Goal: Share content: Share content

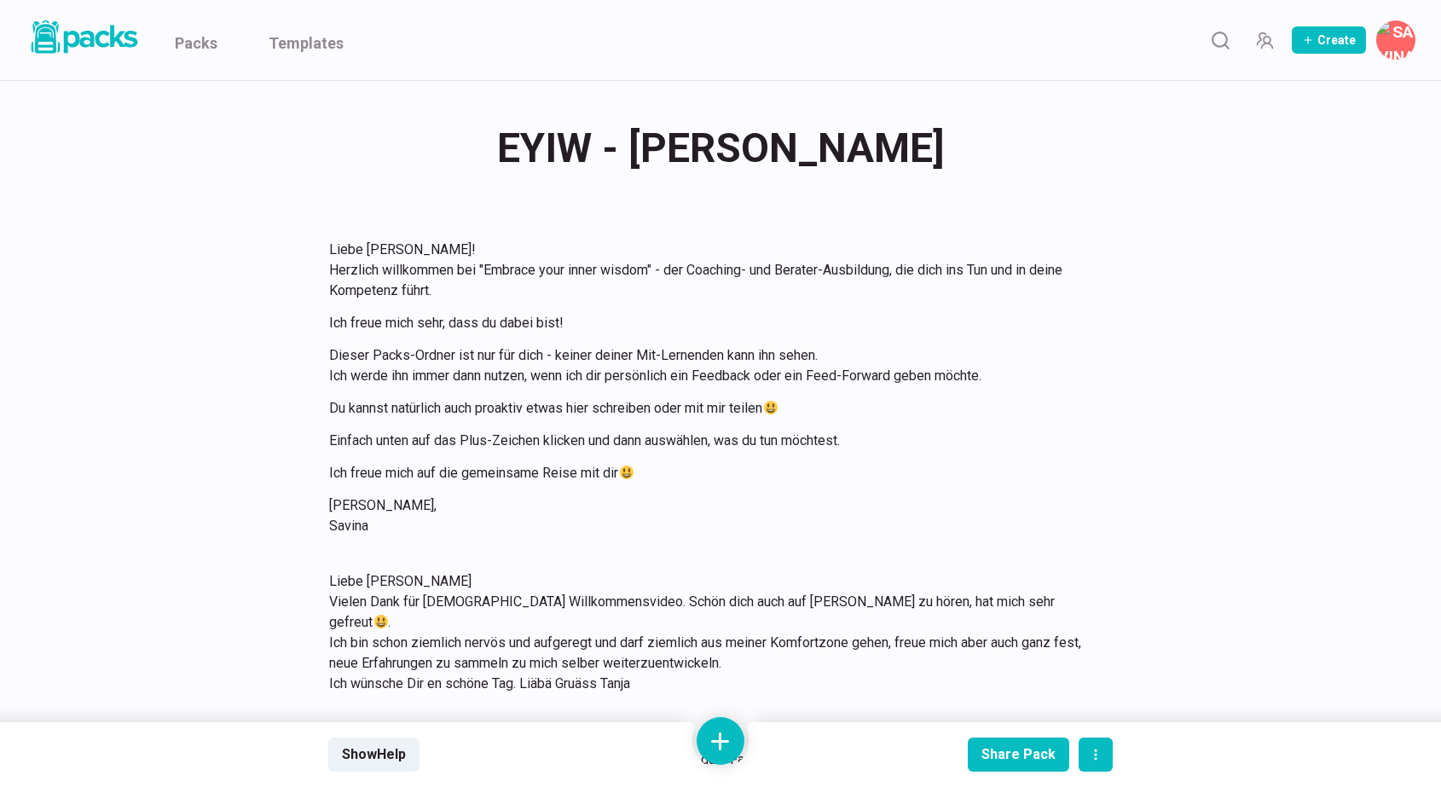
scroll to position [2800, 0]
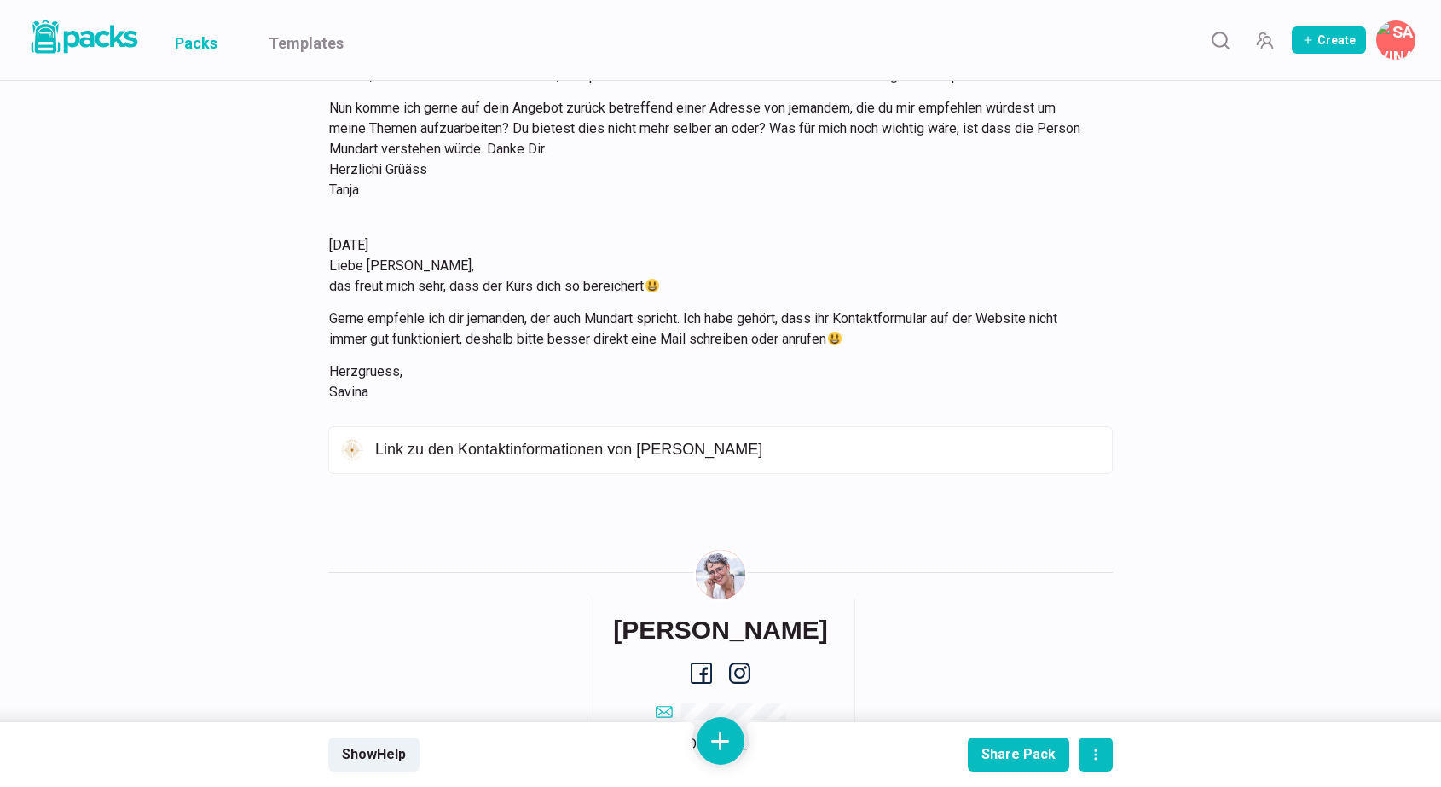
click at [200, 42] on link "Packs" at bounding box center [196, 40] width 43 height 80
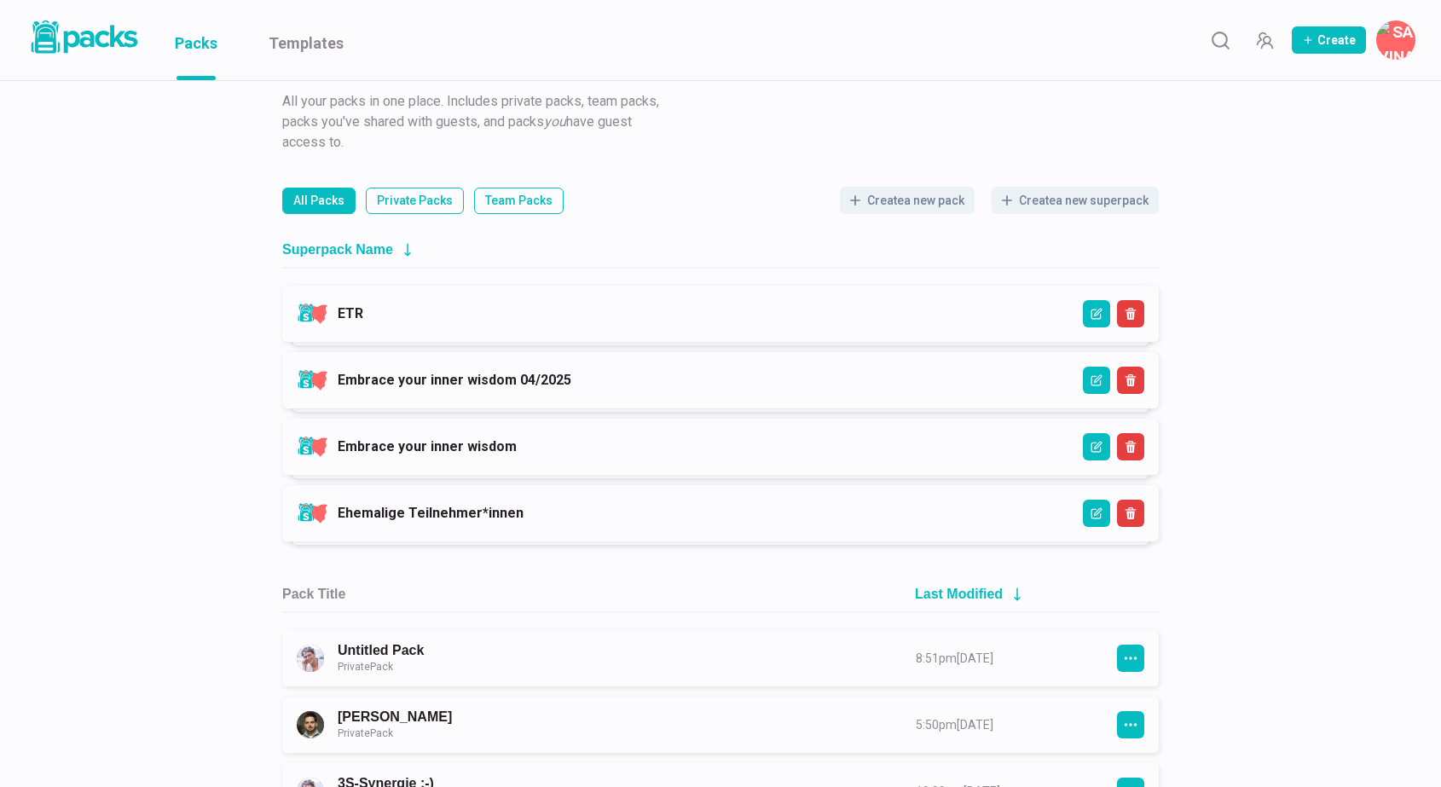
scroll to position [70, 0]
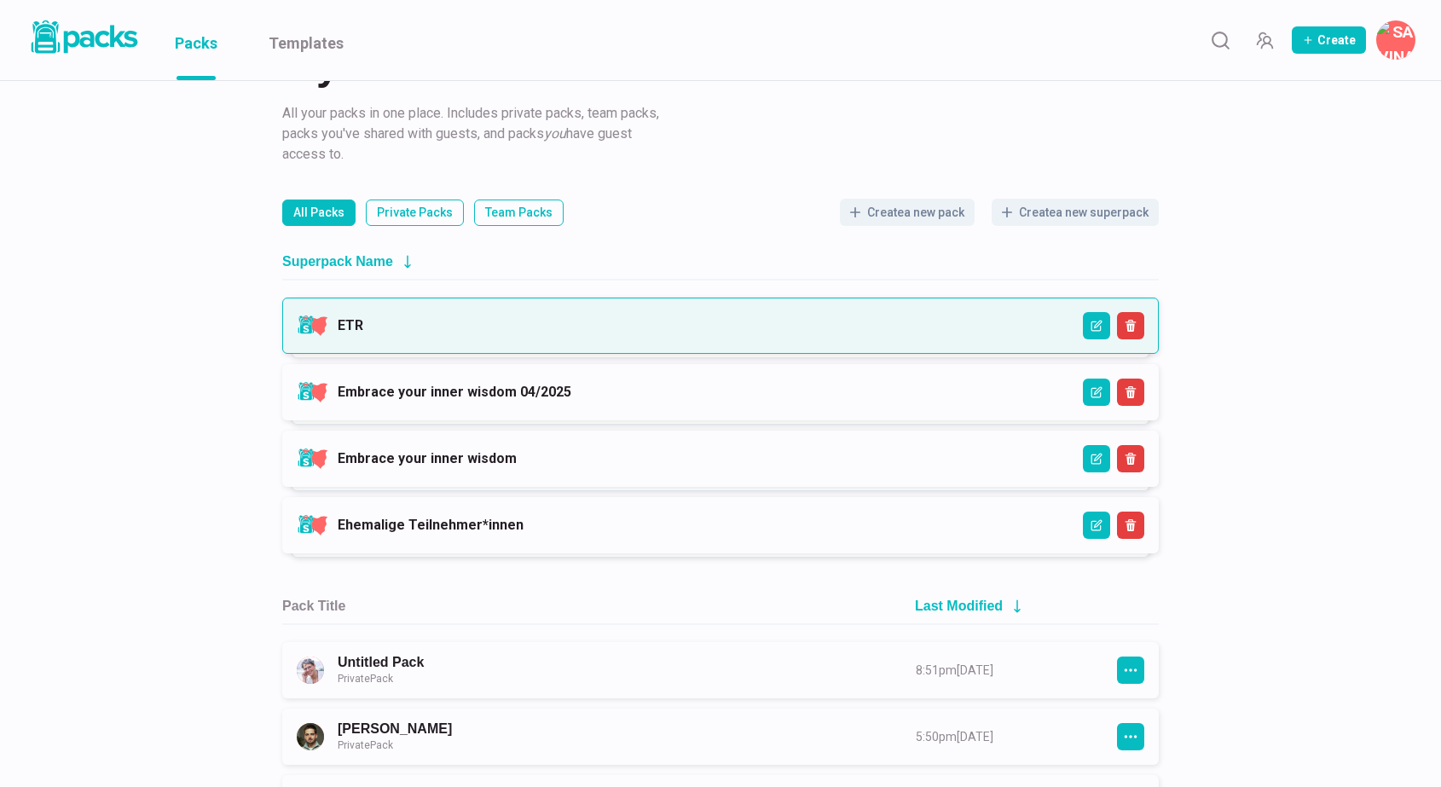
click at [363, 333] on link "ETR" at bounding box center [351, 325] width 26 height 16
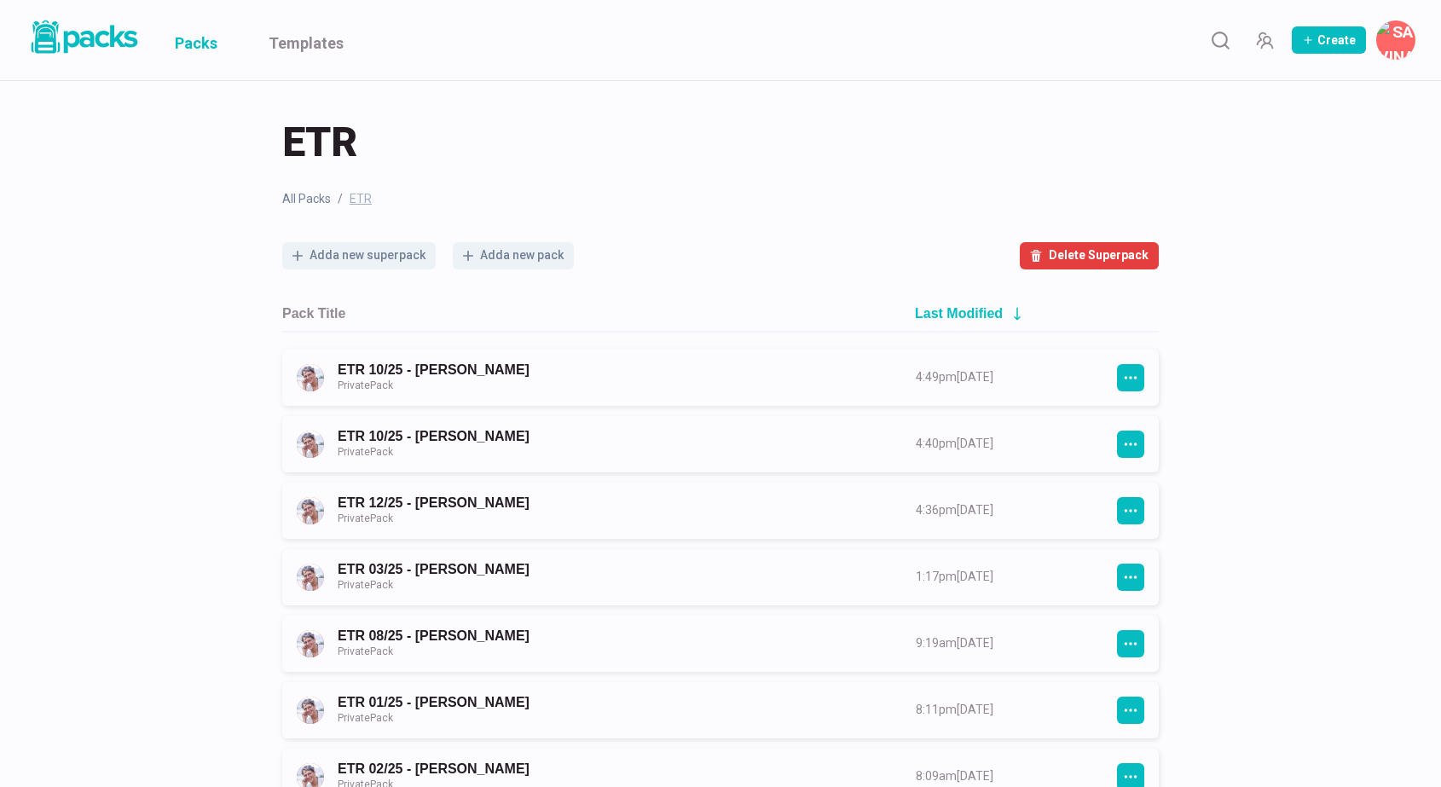
click at [203, 43] on link "Packs" at bounding box center [196, 40] width 43 height 80
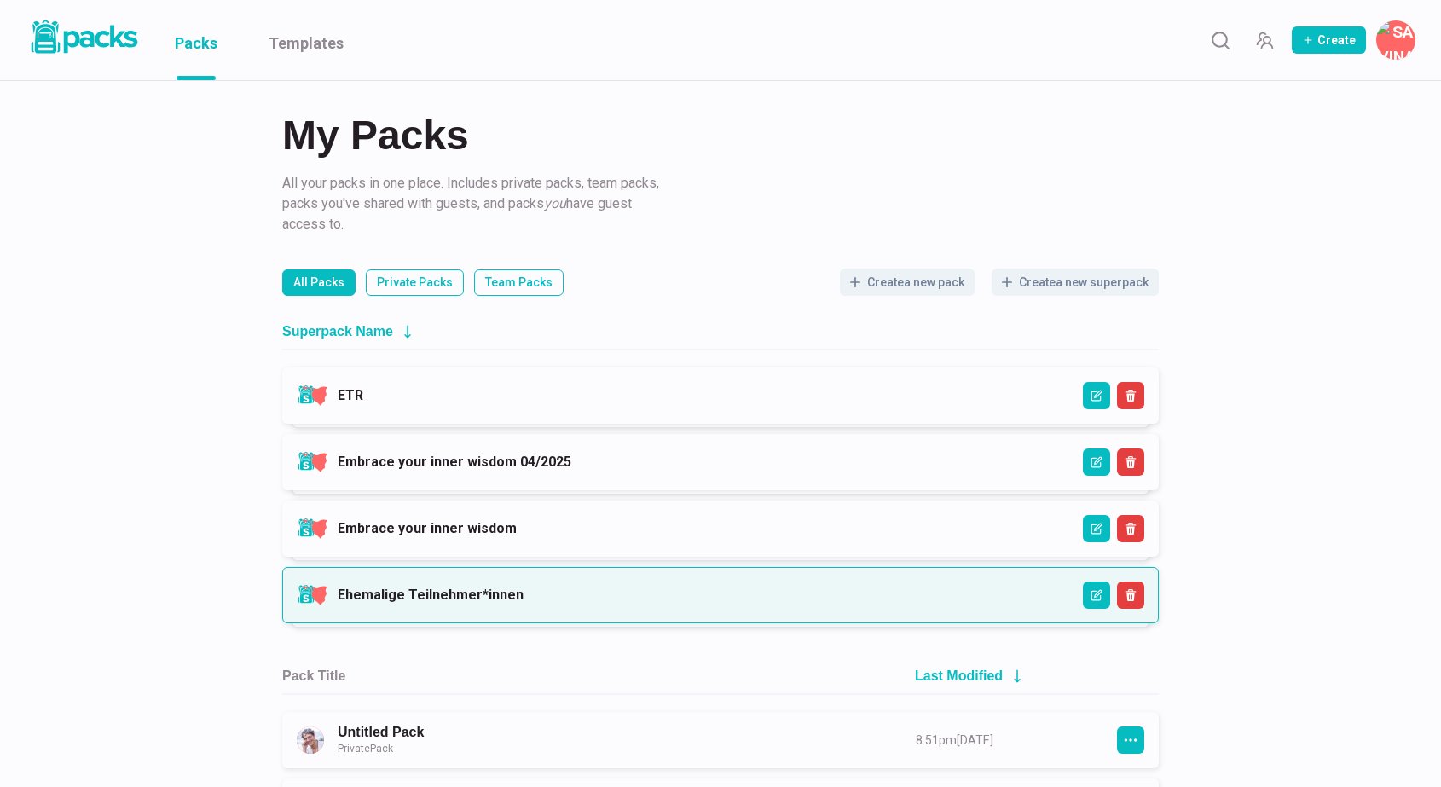
click at [524, 598] on link "Ehemalige Teilnehmer*innen" at bounding box center [431, 595] width 186 height 16
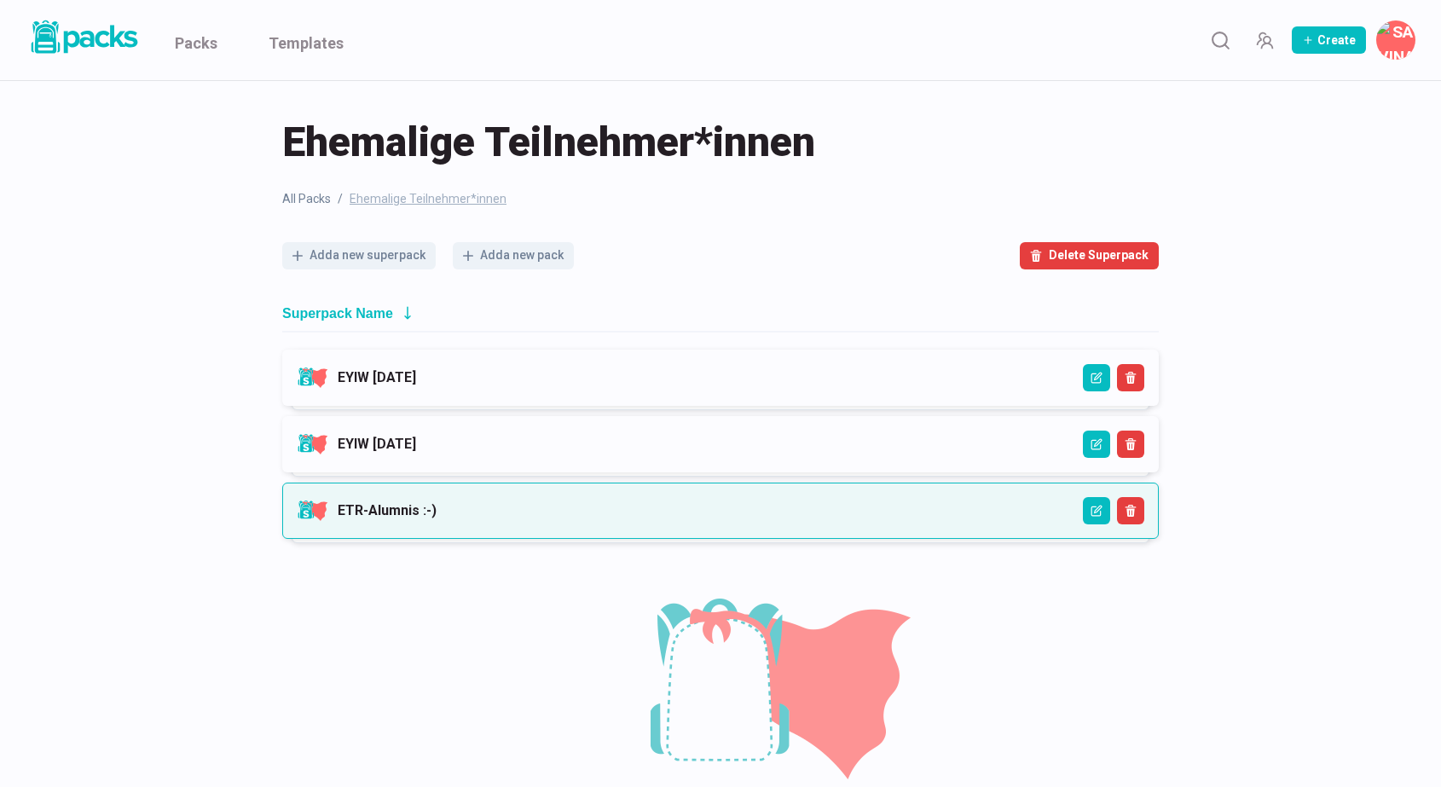
click at [437, 512] on link "ETR-Alumnis :-)" at bounding box center [387, 510] width 99 height 16
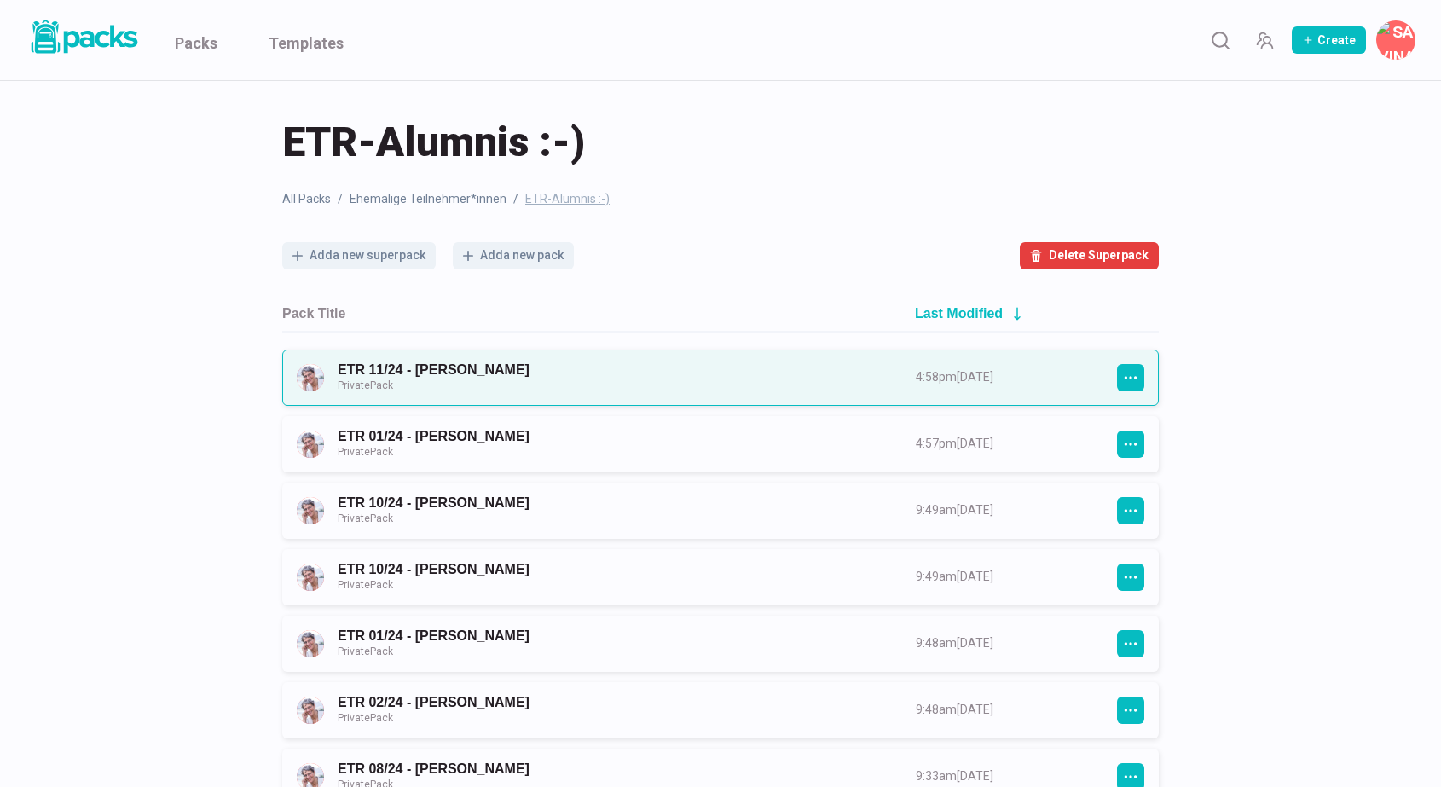
click at [885, 371] on link "ETR 11/24 - [PERSON_NAME] Private Pack" at bounding box center [611, 378] width 547 height 32
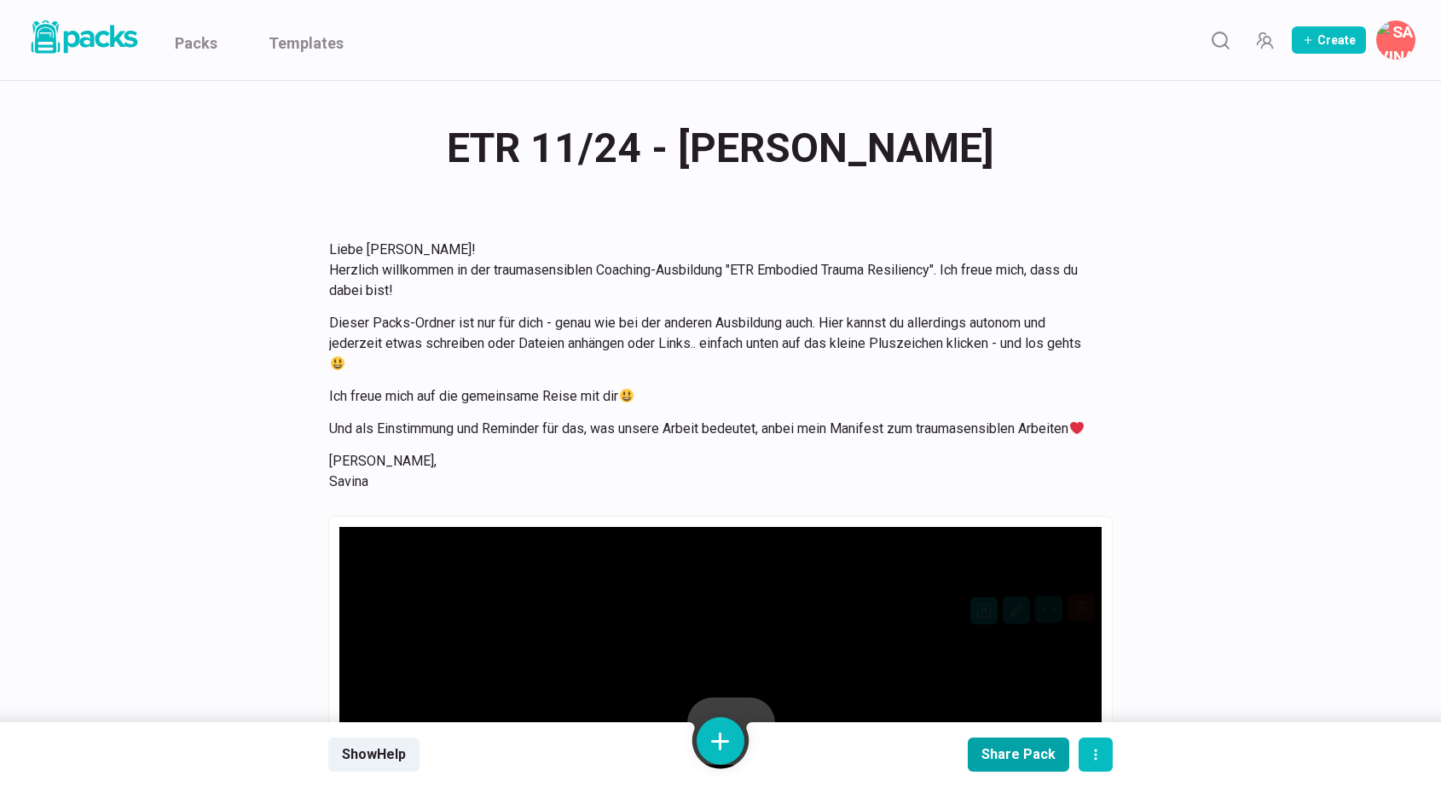
click at [1007, 755] on div "Share Pack" at bounding box center [1018, 754] width 74 height 16
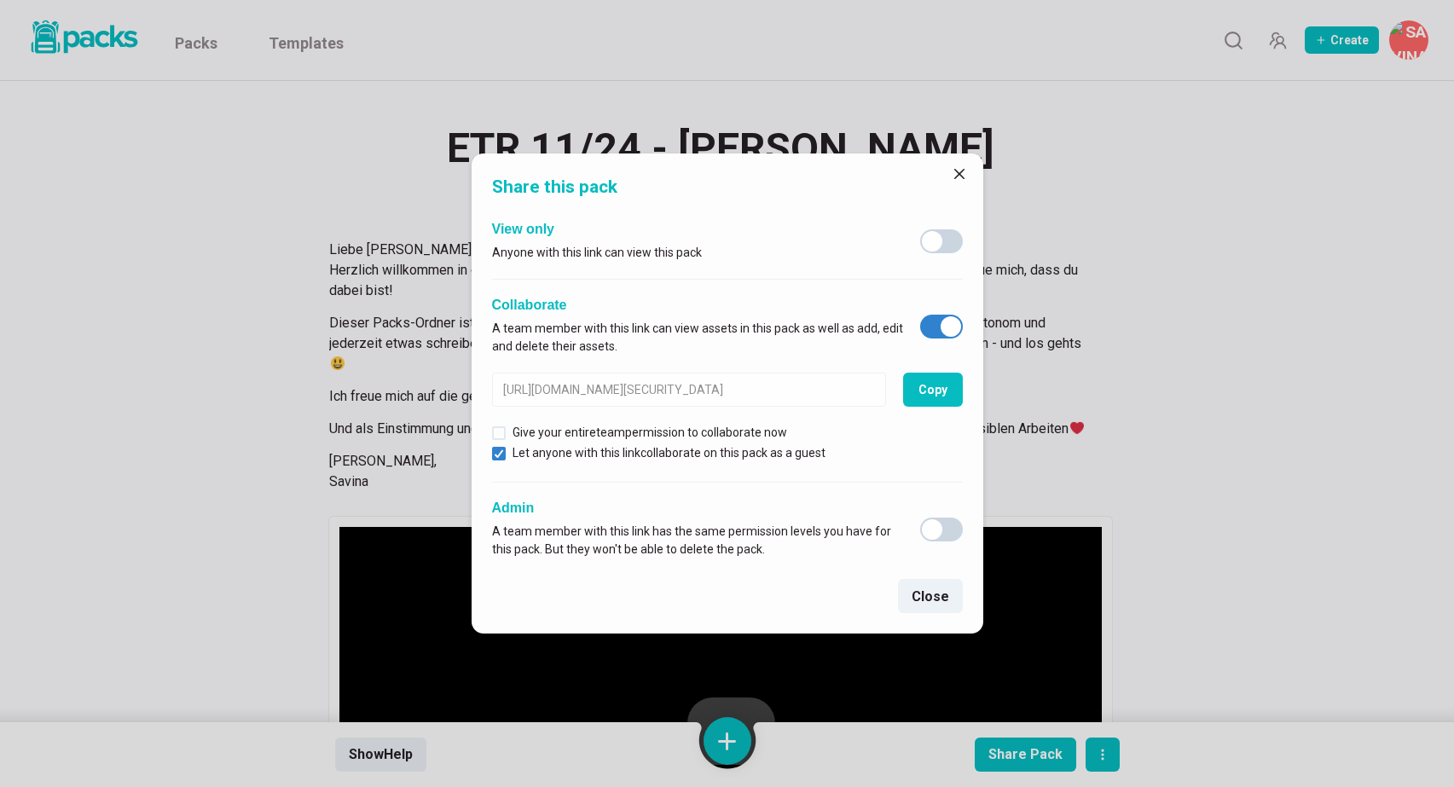
click at [950, 328] on span at bounding box center [950, 326] width 20 height 20
click at [920, 315] on input "checkbox" at bounding box center [919, 314] width 1 height 1
checkbox input "true"
type input "[URL][DOMAIN_NAME][SECURITY_DATA]"
checkbox input "false"
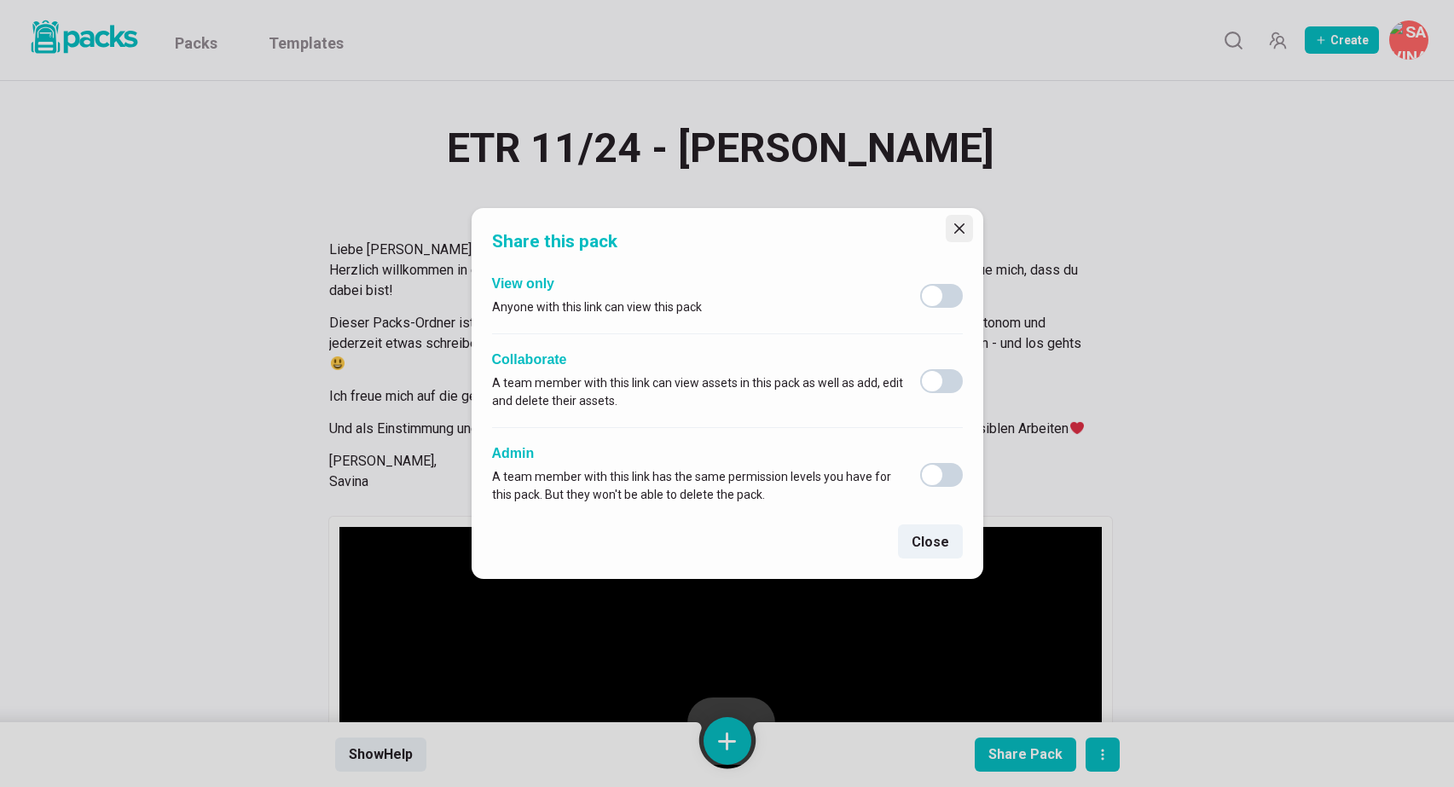
click at [959, 221] on button "Close" at bounding box center [959, 228] width 27 height 27
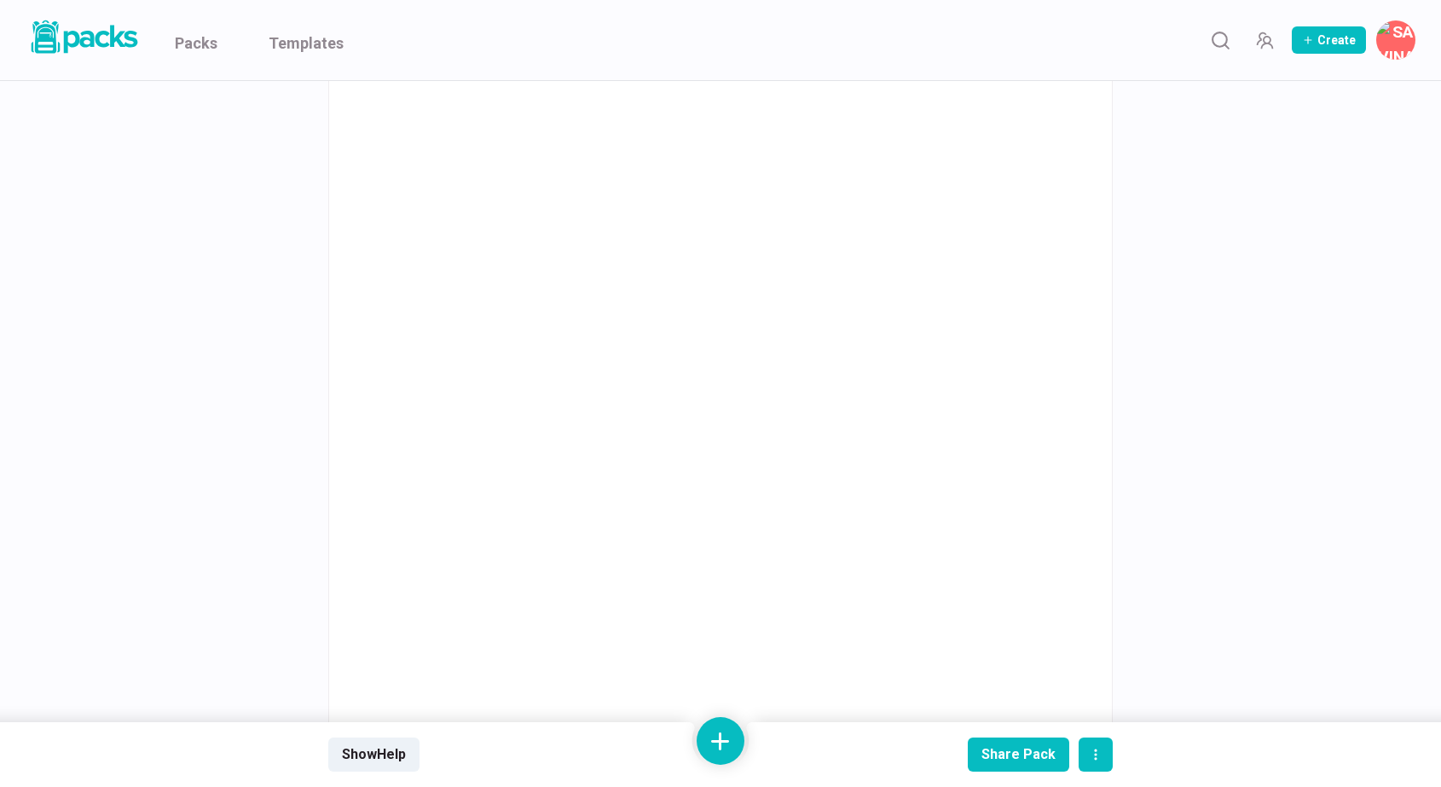
scroll to position [11546, 0]
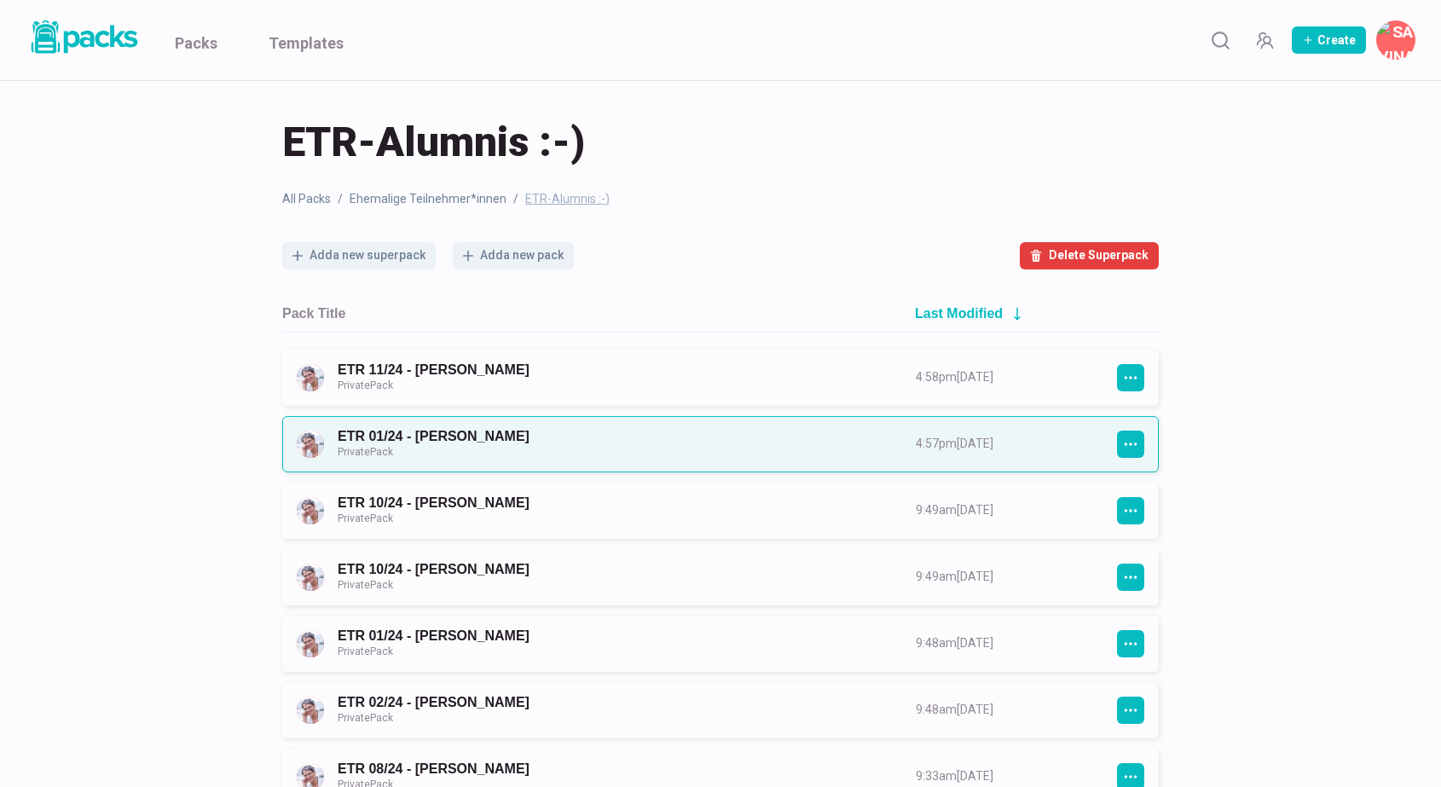
click at [885, 442] on link "ETR 01/24 - [PERSON_NAME] Private Pack" at bounding box center [611, 444] width 547 height 32
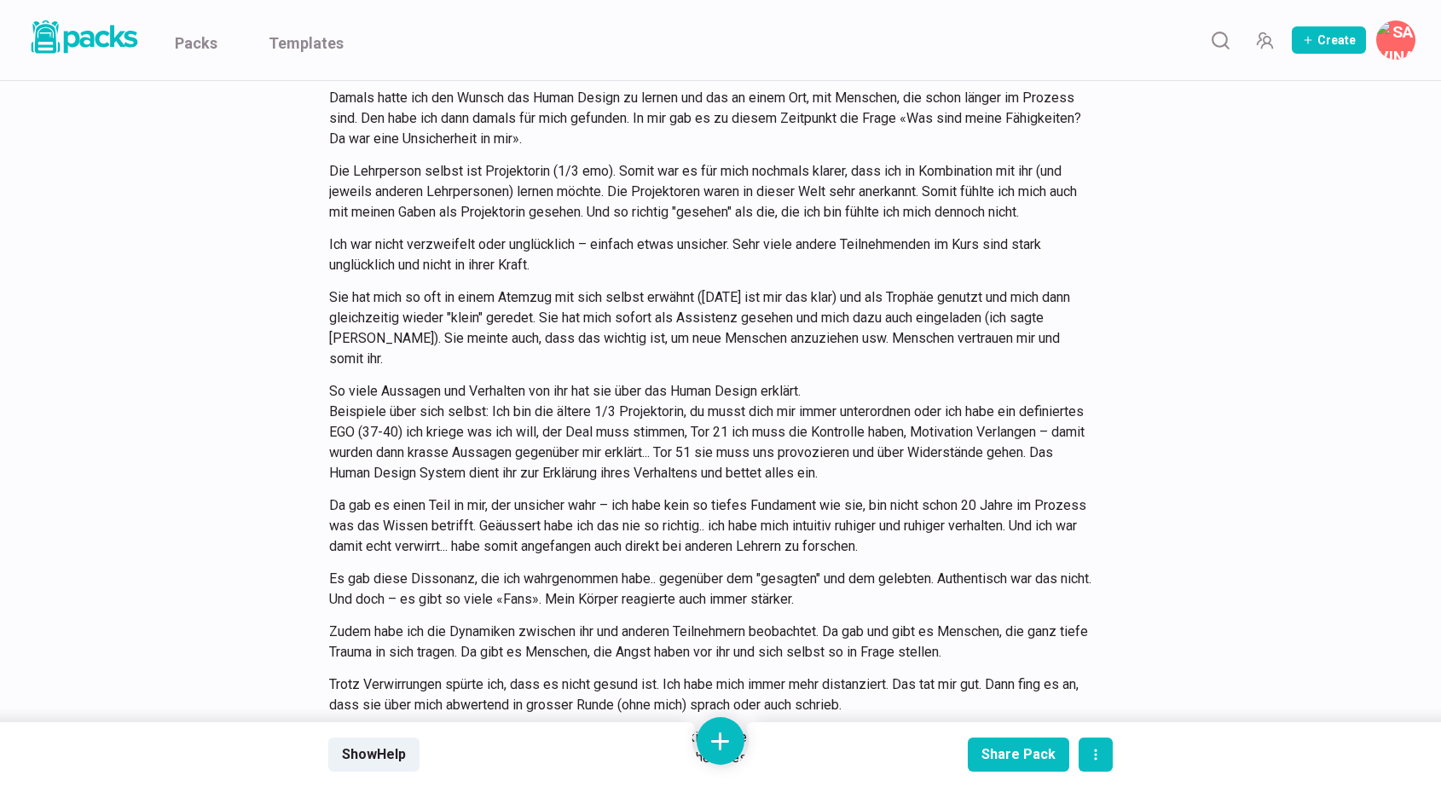
scroll to position [4157, 0]
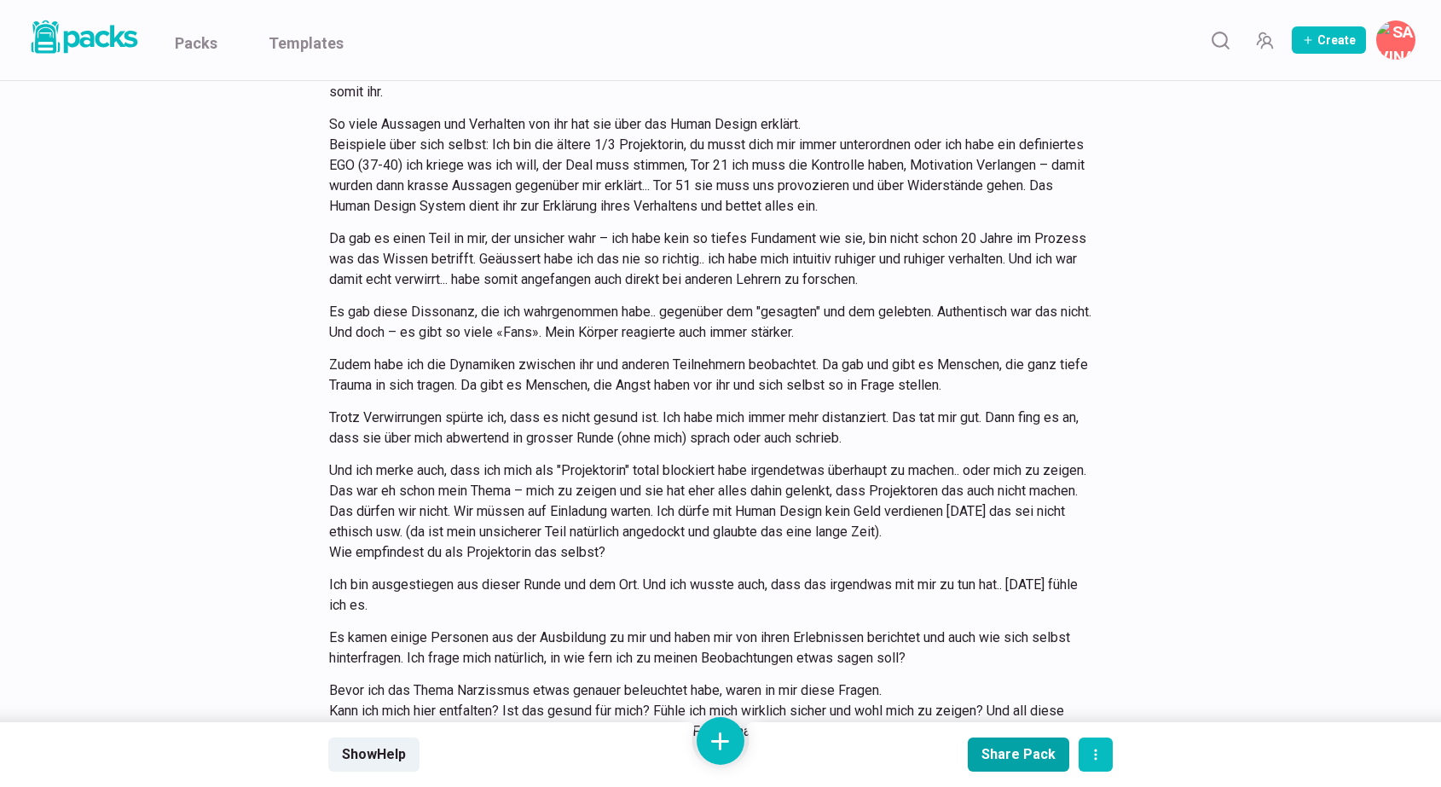
click at [1019, 761] on div "Share Pack" at bounding box center [1018, 754] width 74 height 16
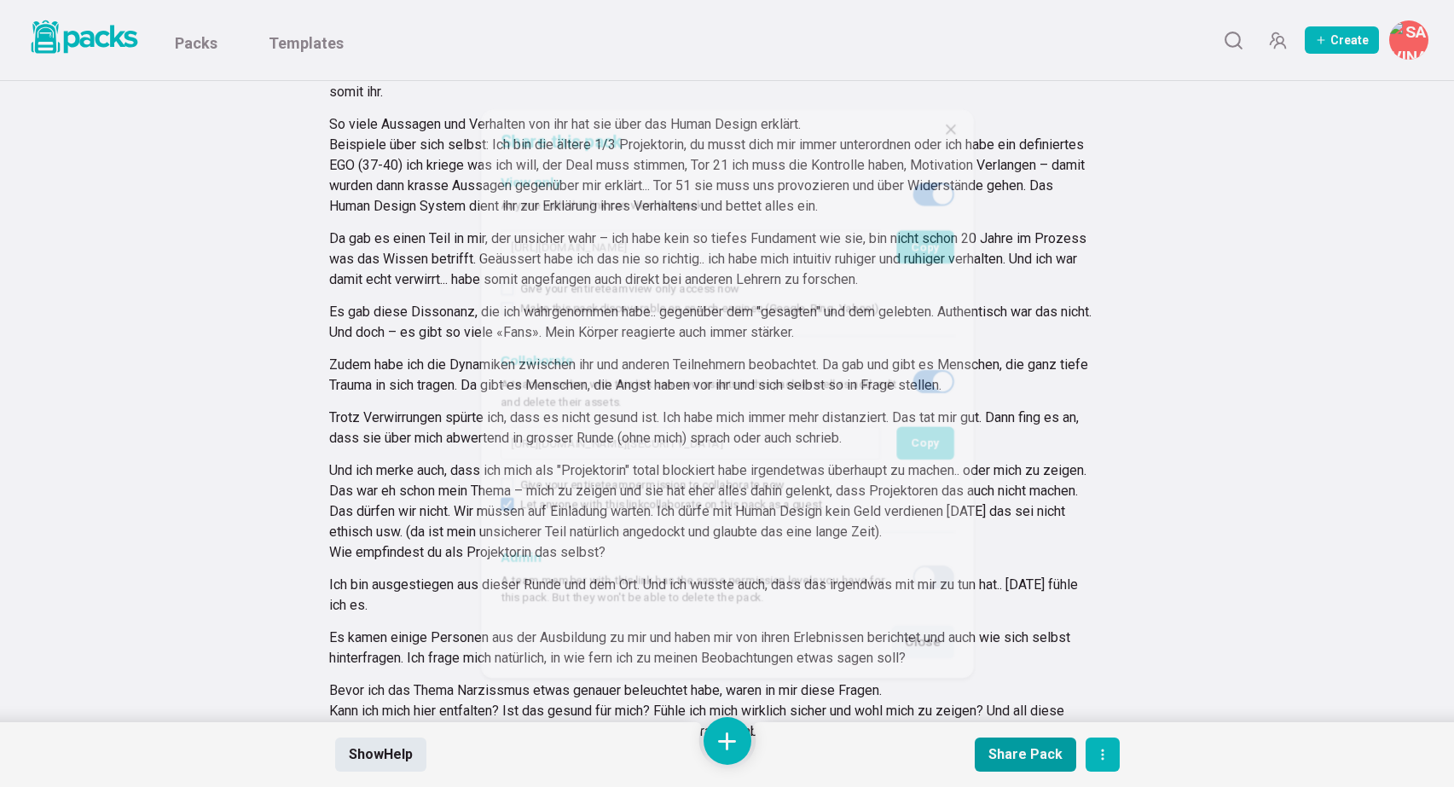
type input "[URL][DOMAIN_NAME]"
type input "[URL][DOMAIN_NAME][SECURITY_DATA]"
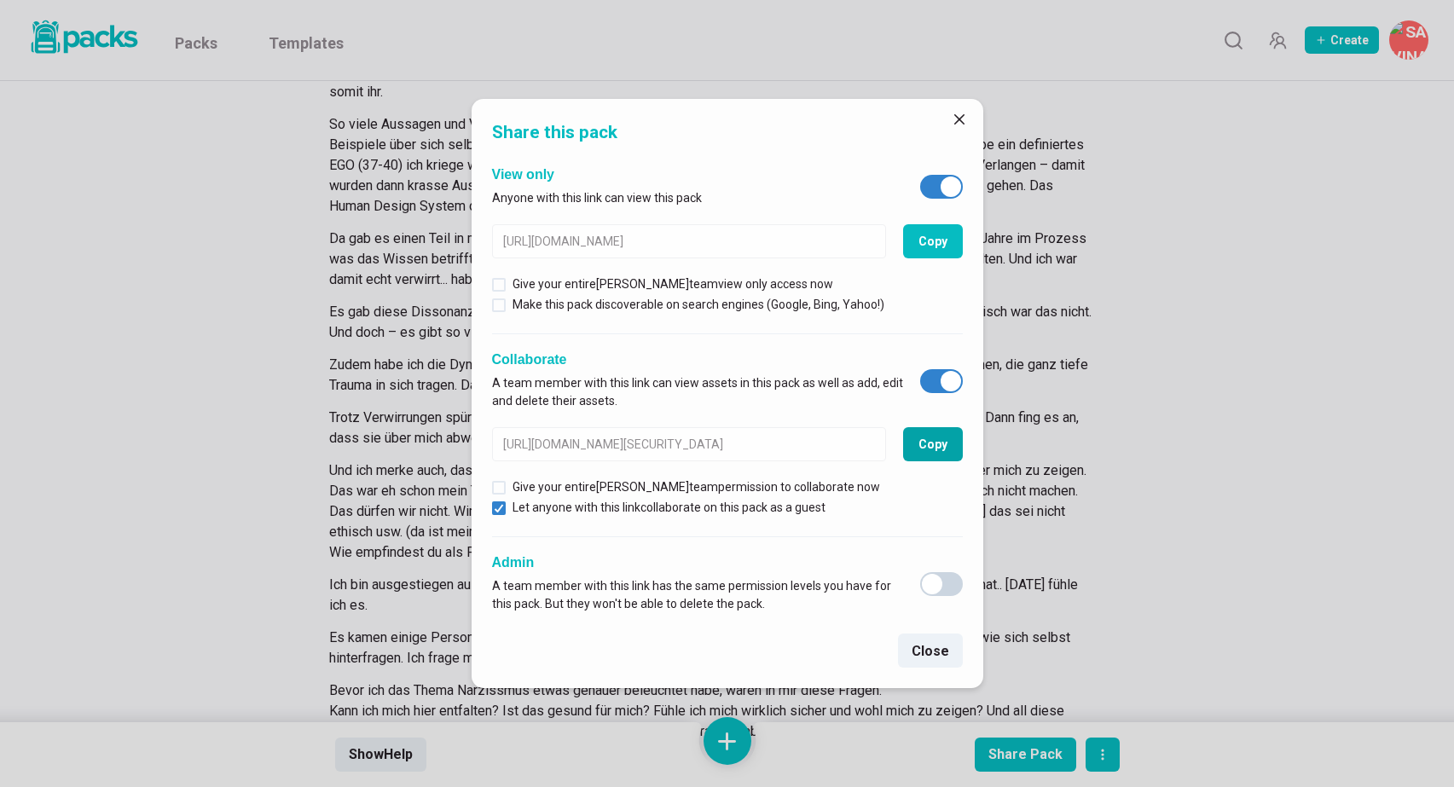
click at [940, 436] on button "Copy" at bounding box center [933, 444] width 60 height 34
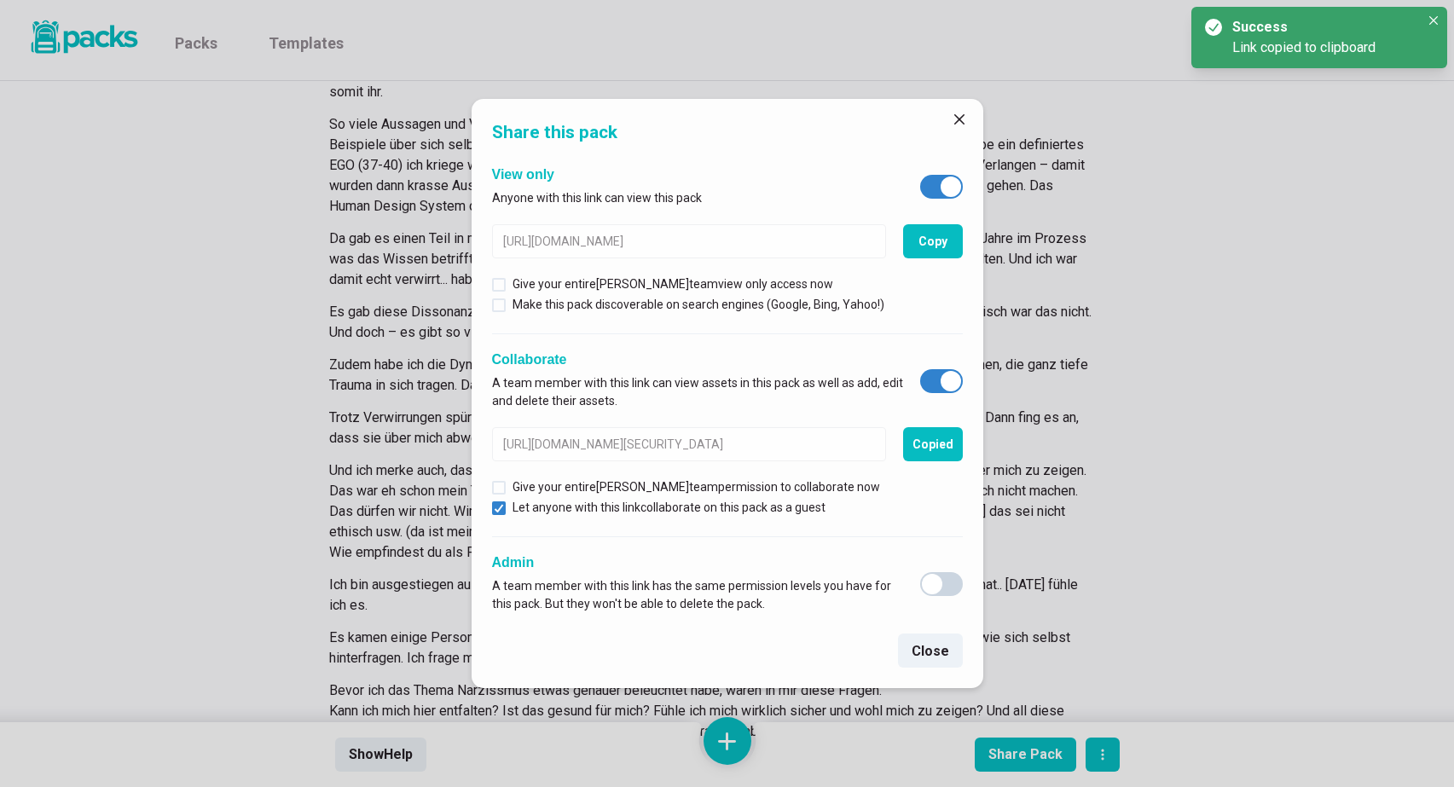
click at [951, 381] on span at bounding box center [950, 381] width 20 height 20
click at [920, 369] on input "checkbox" at bounding box center [919, 368] width 1 height 1
checkbox input "false"
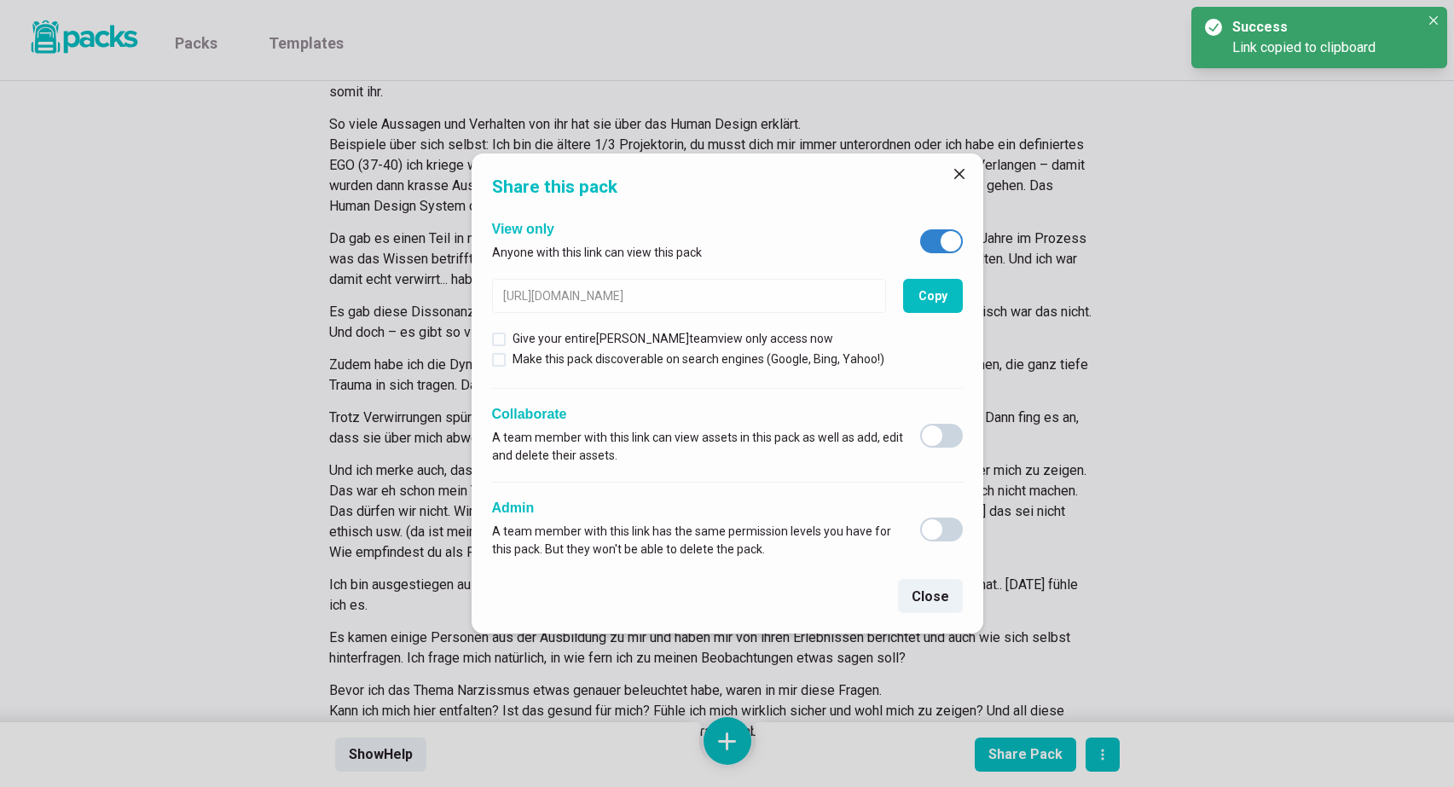
click at [949, 237] on span at bounding box center [950, 241] width 20 height 20
click at [920, 229] on input "checkbox" at bounding box center [919, 229] width 1 height 1
checkbox input "false"
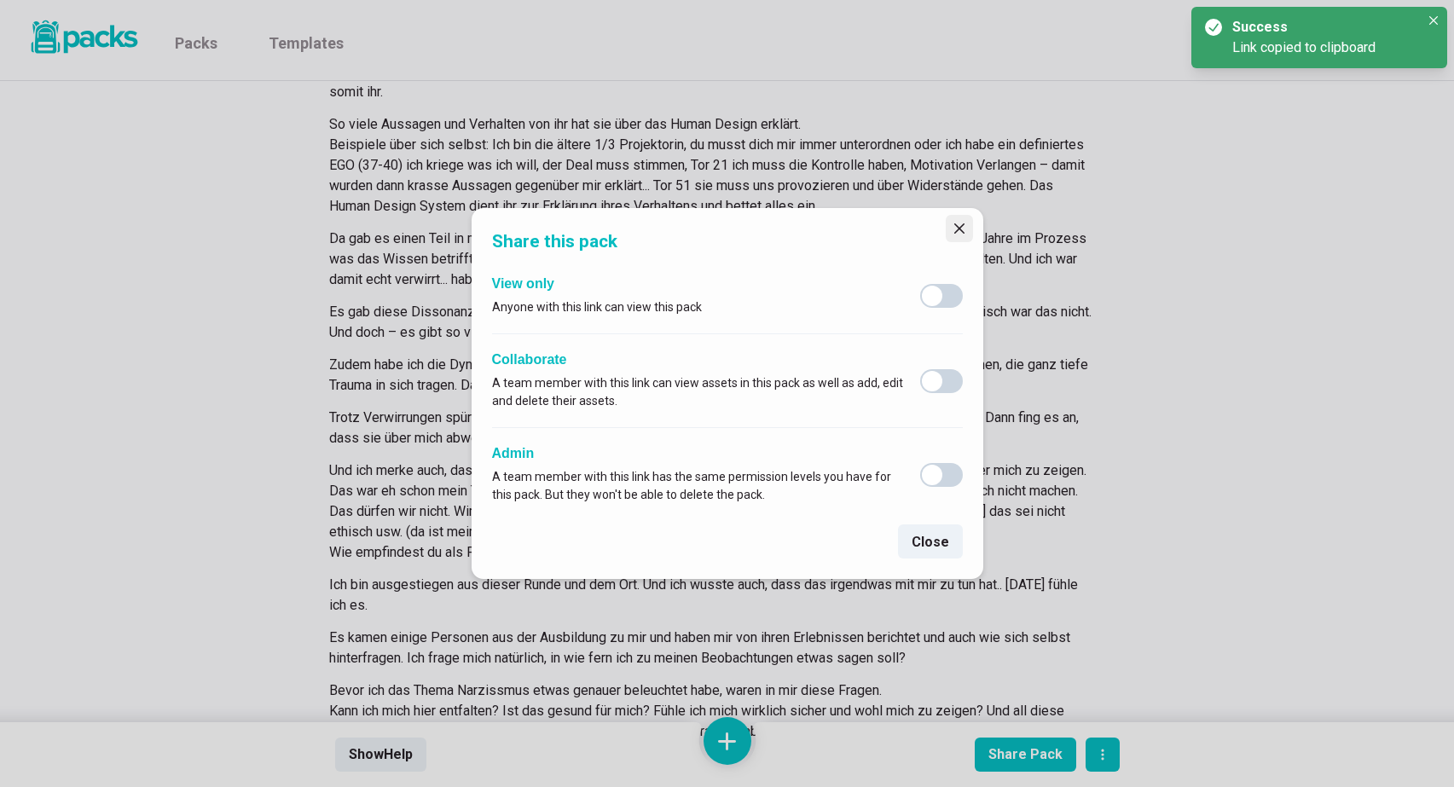
click at [961, 224] on icon "Close" at bounding box center [959, 228] width 10 height 10
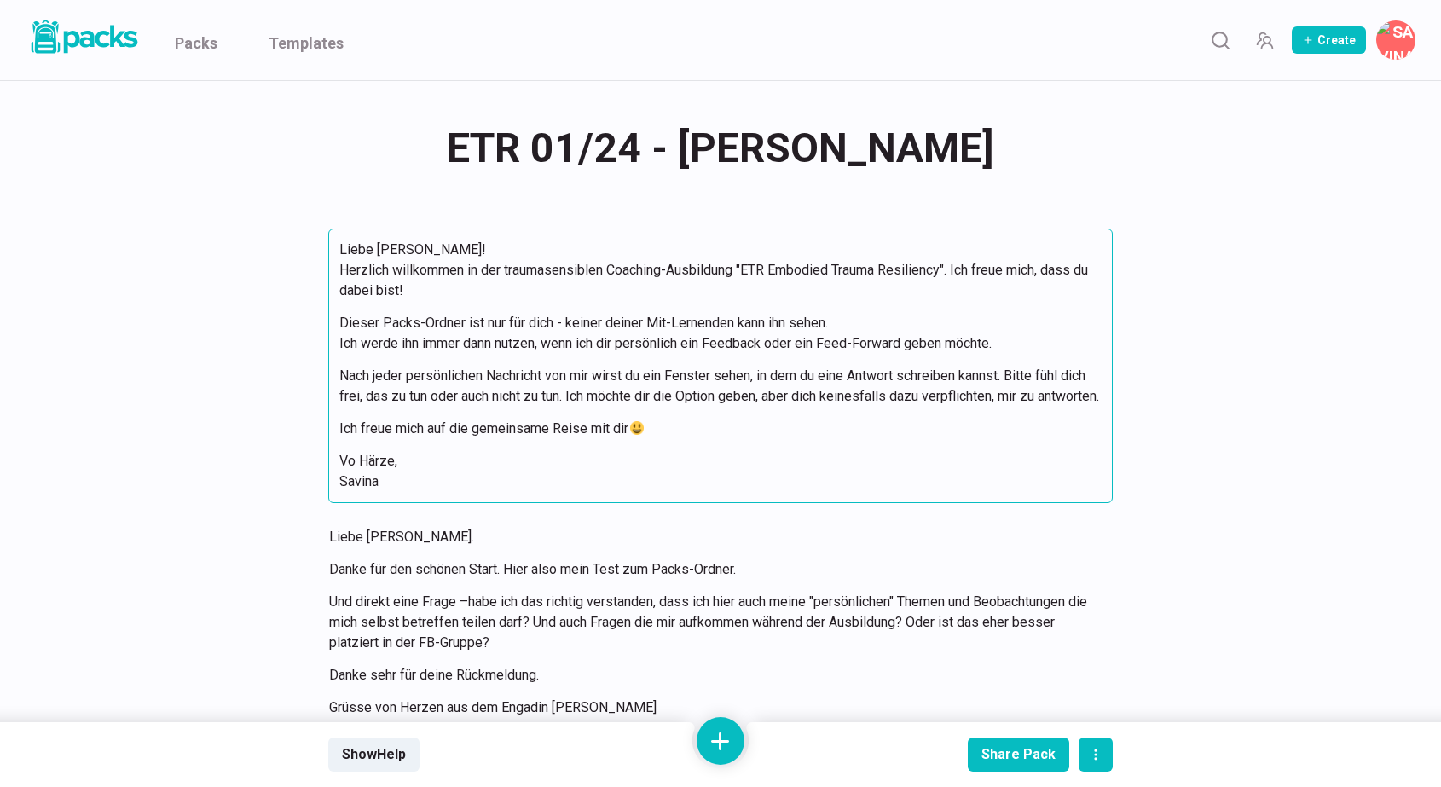
scroll to position [0, 0]
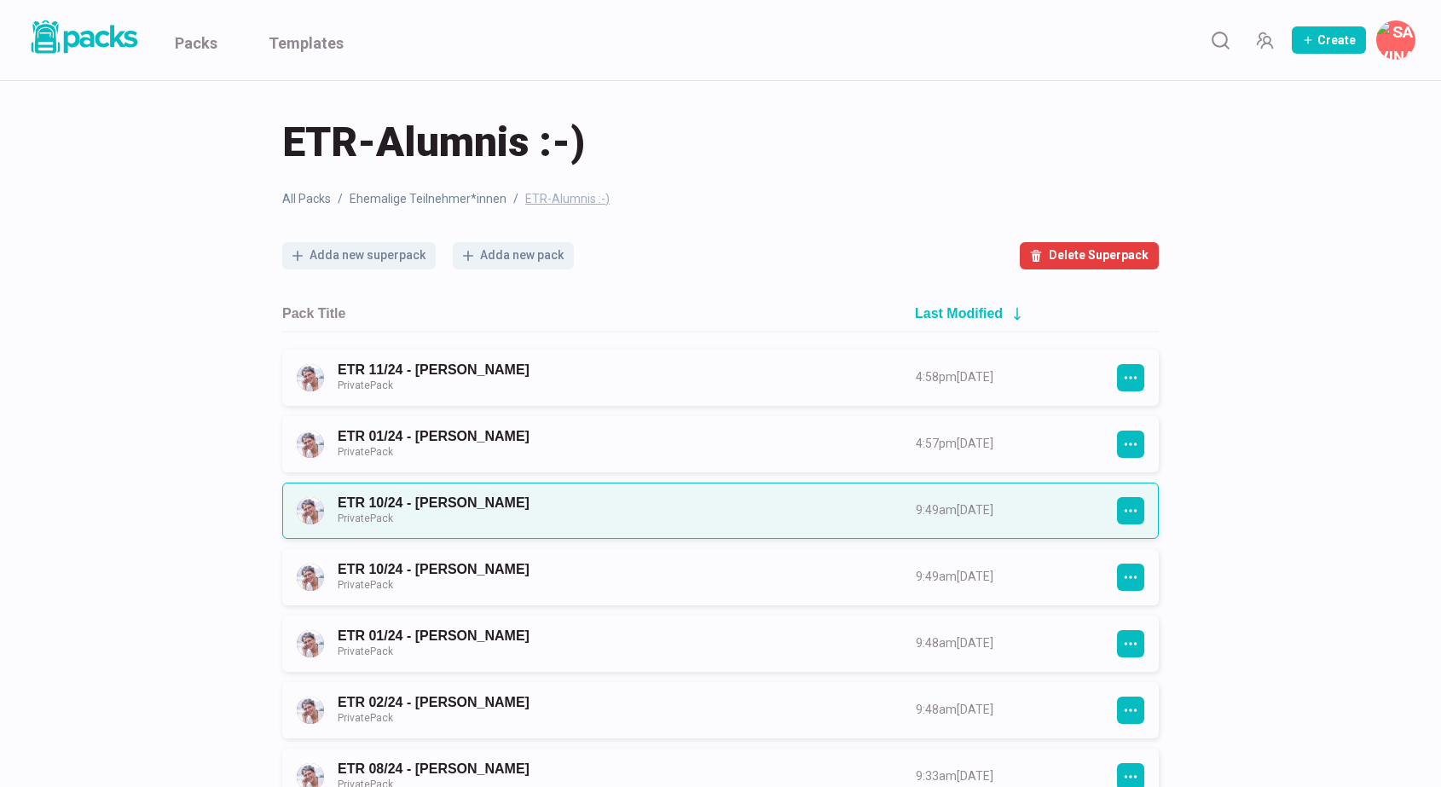
click at [683, 509] on link "ETR 10/24 - [PERSON_NAME] Private Pack" at bounding box center [611, 511] width 547 height 32
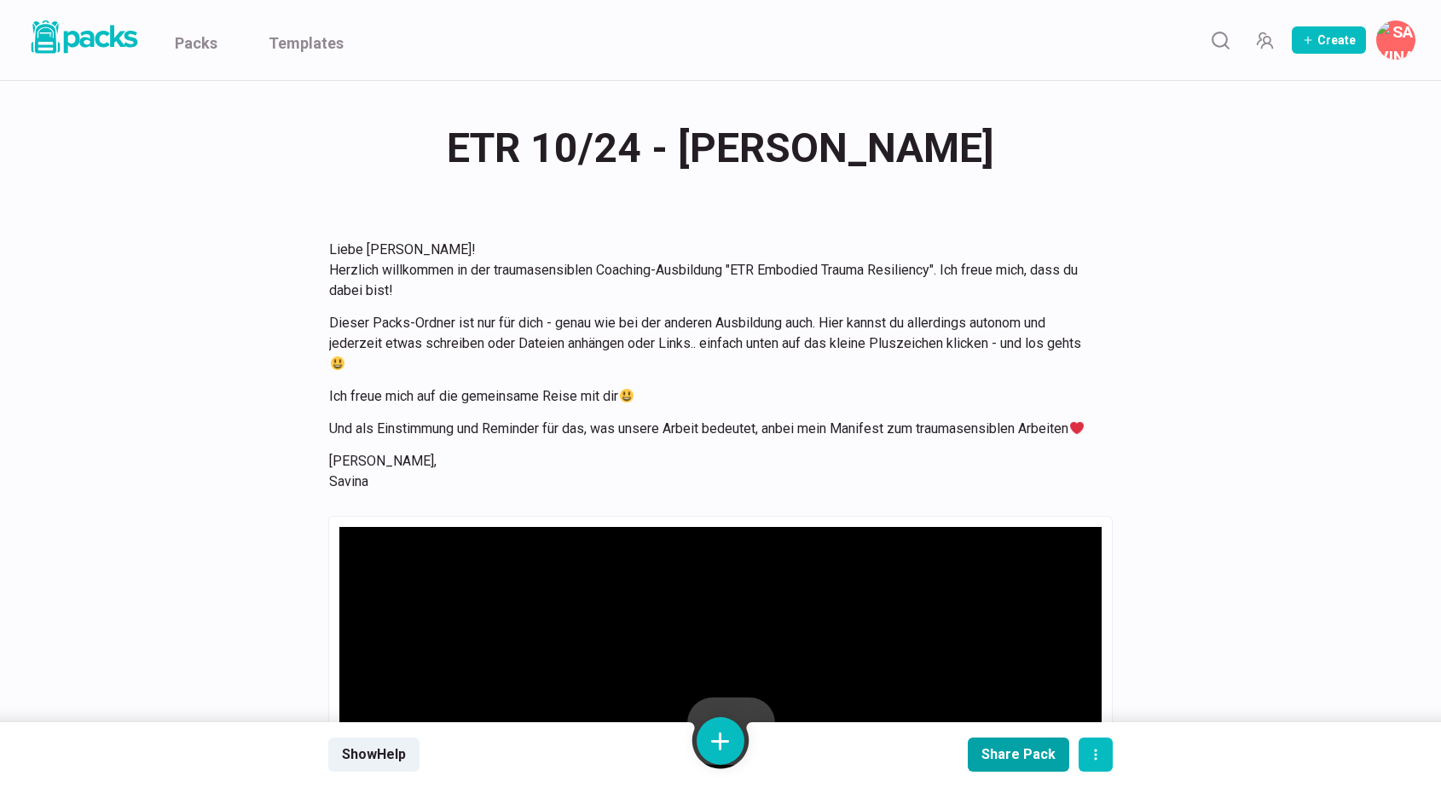
click at [998, 755] on div "Share Pack" at bounding box center [1018, 754] width 74 height 16
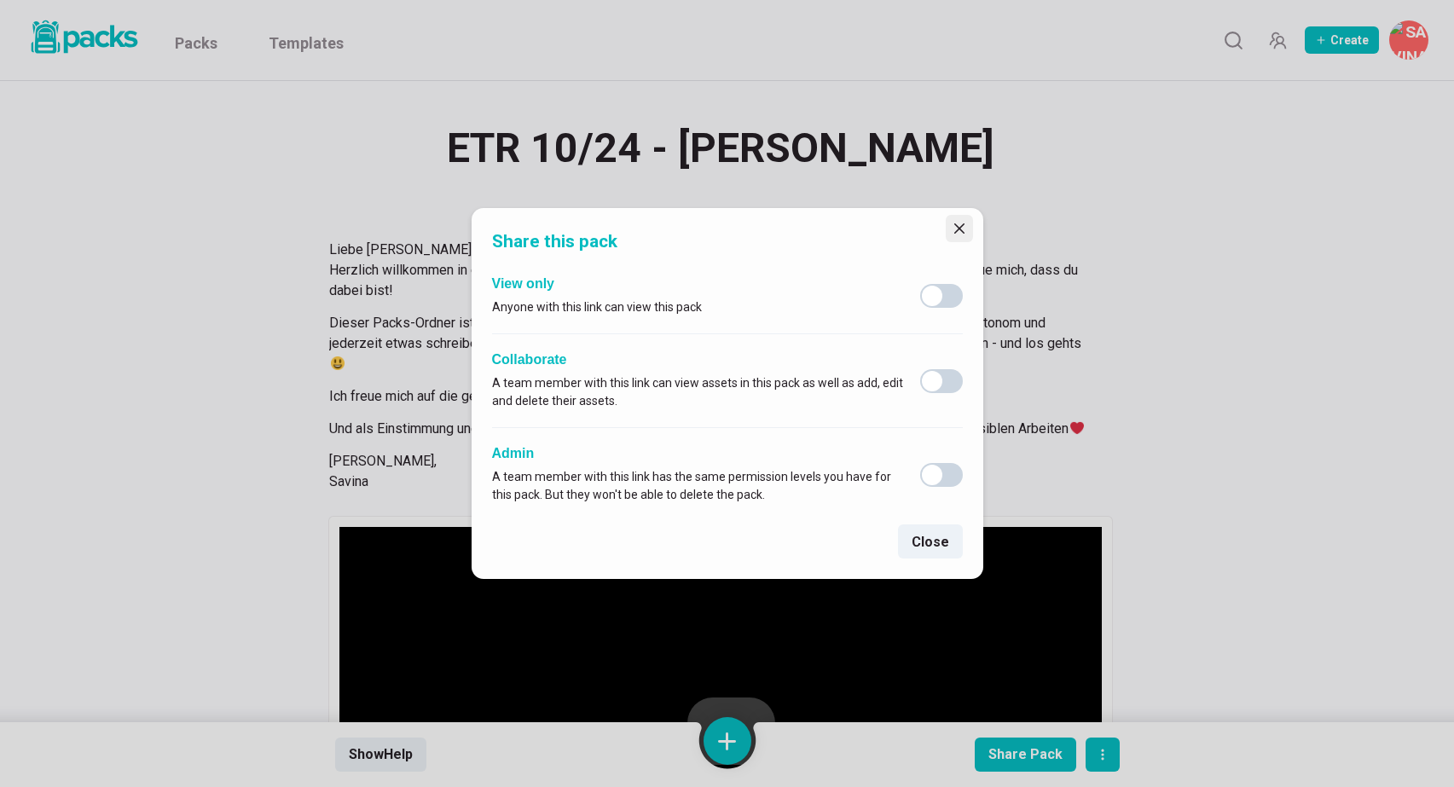
click at [959, 229] on icon "Close" at bounding box center [958, 228] width 10 height 10
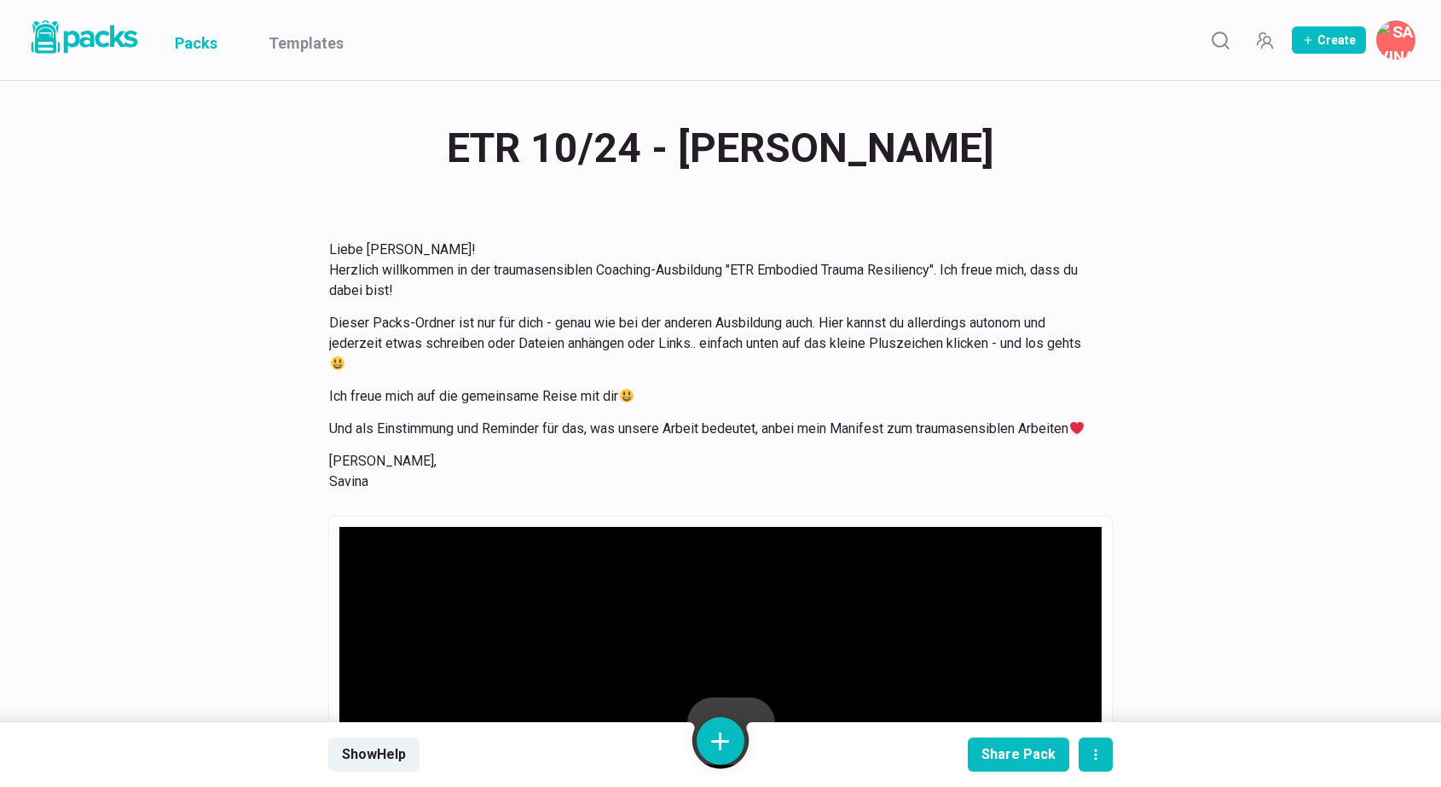
click at [199, 45] on link "Packs" at bounding box center [196, 40] width 43 height 80
